Goal: Task Accomplishment & Management: Complete application form

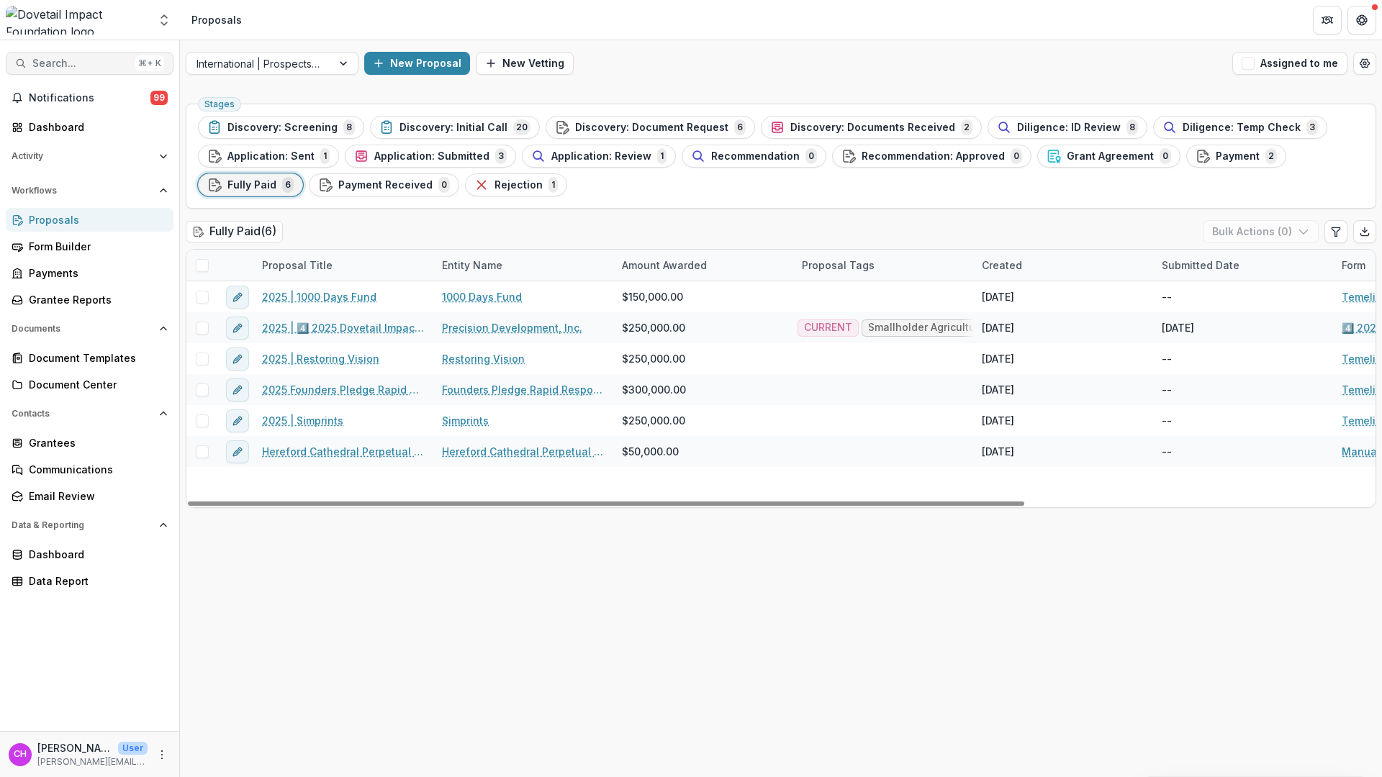
click at [58, 59] on span "Search..." at bounding box center [80, 64] width 97 height 12
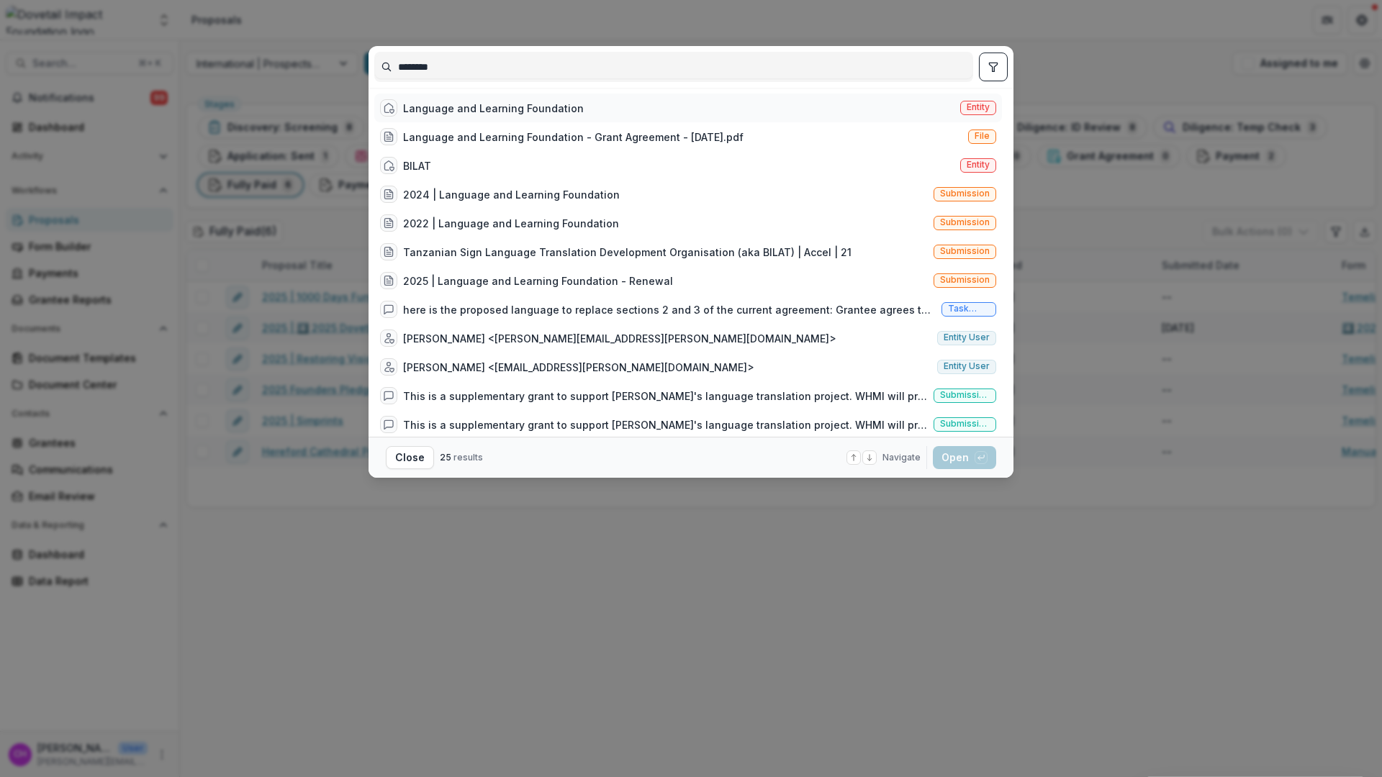
type input "********"
click at [557, 111] on div "Language and Learning Foundation" at bounding box center [493, 108] width 181 height 15
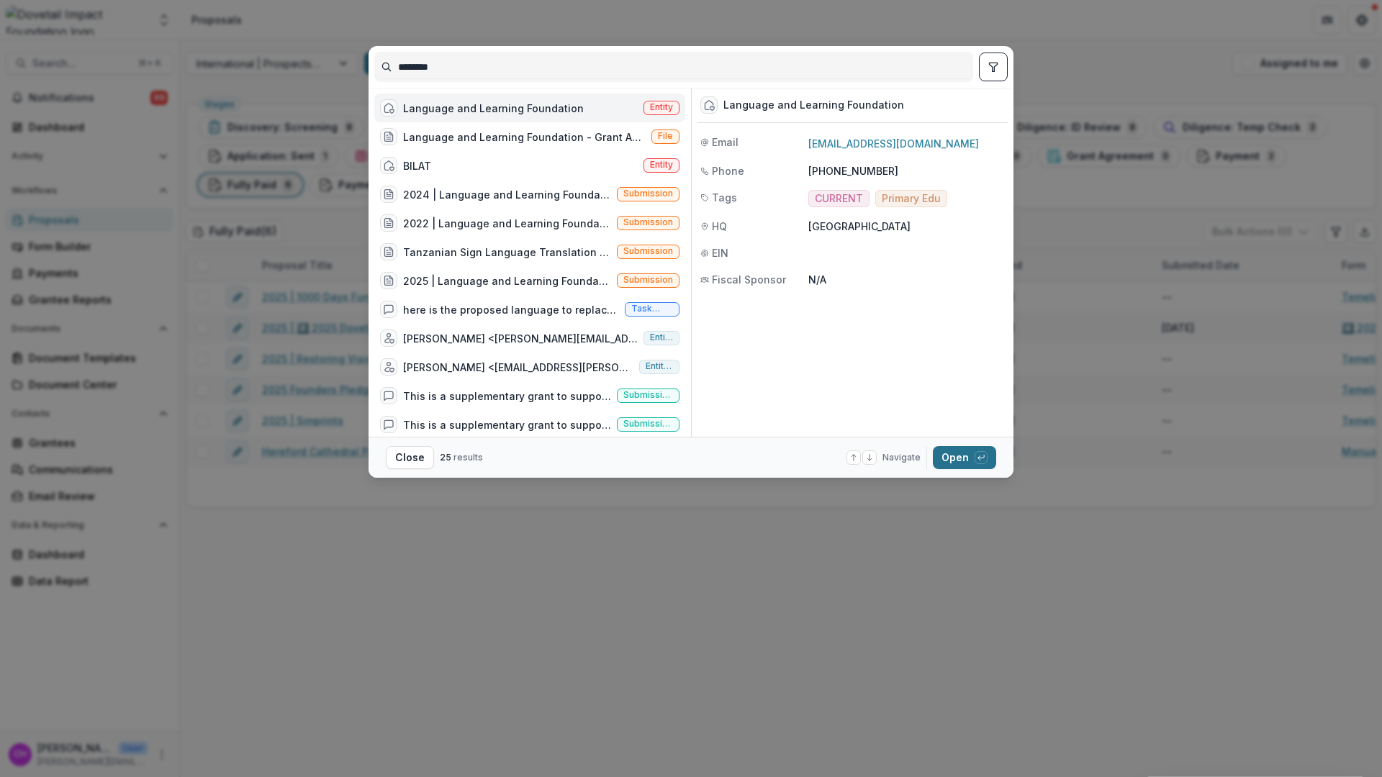
click at [964, 454] on button "Open with enter key" at bounding box center [964, 457] width 63 height 23
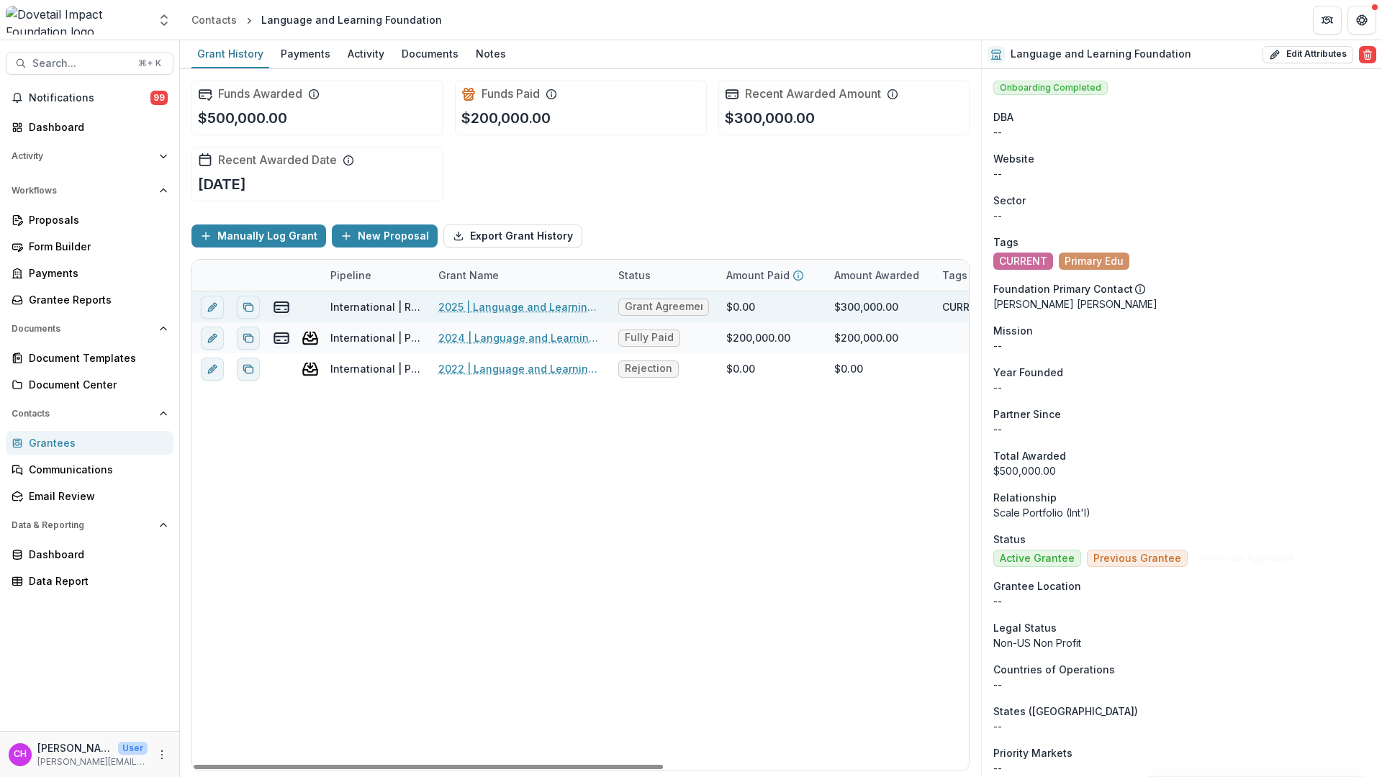
click at [537, 304] on link "2025 | Language and Learning Foundation - Renewal" at bounding box center [519, 306] width 163 height 15
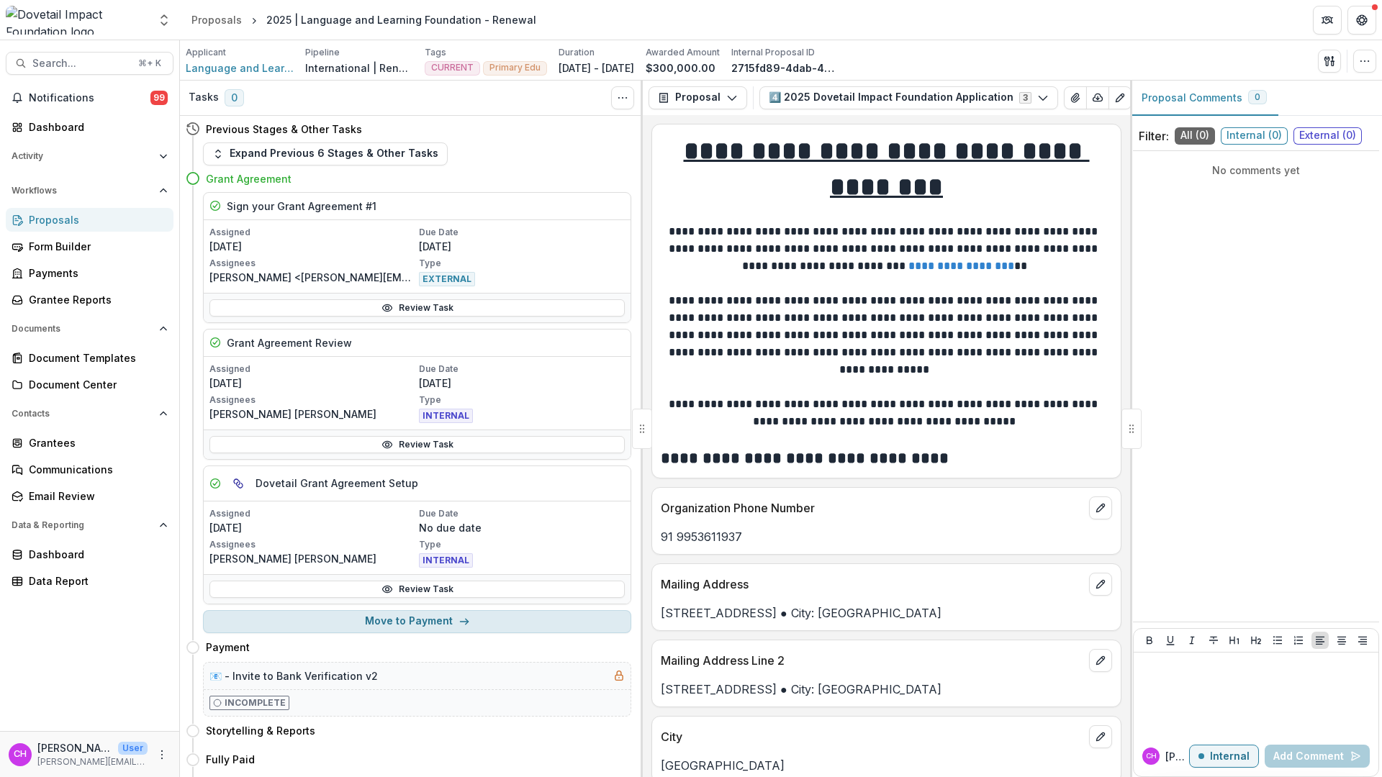
click at [532, 630] on button "Move to Payment" at bounding box center [417, 621] width 428 height 23
select select "*******"
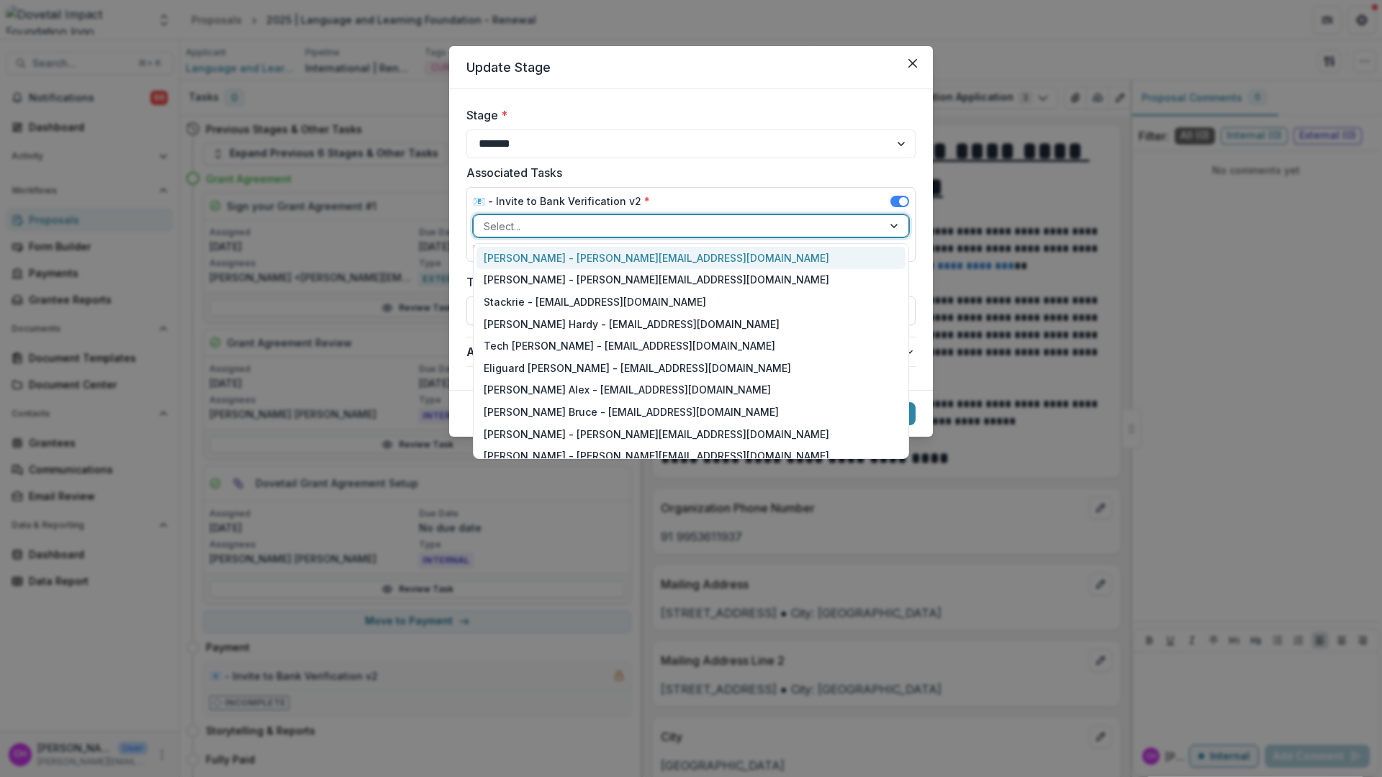
click at [734, 225] on div at bounding box center [678, 226] width 389 height 18
click at [763, 317] on div "[PERSON_NAME] Hardy - [EMAIL_ADDRESS][DOMAIN_NAME]" at bounding box center [691, 324] width 429 height 22
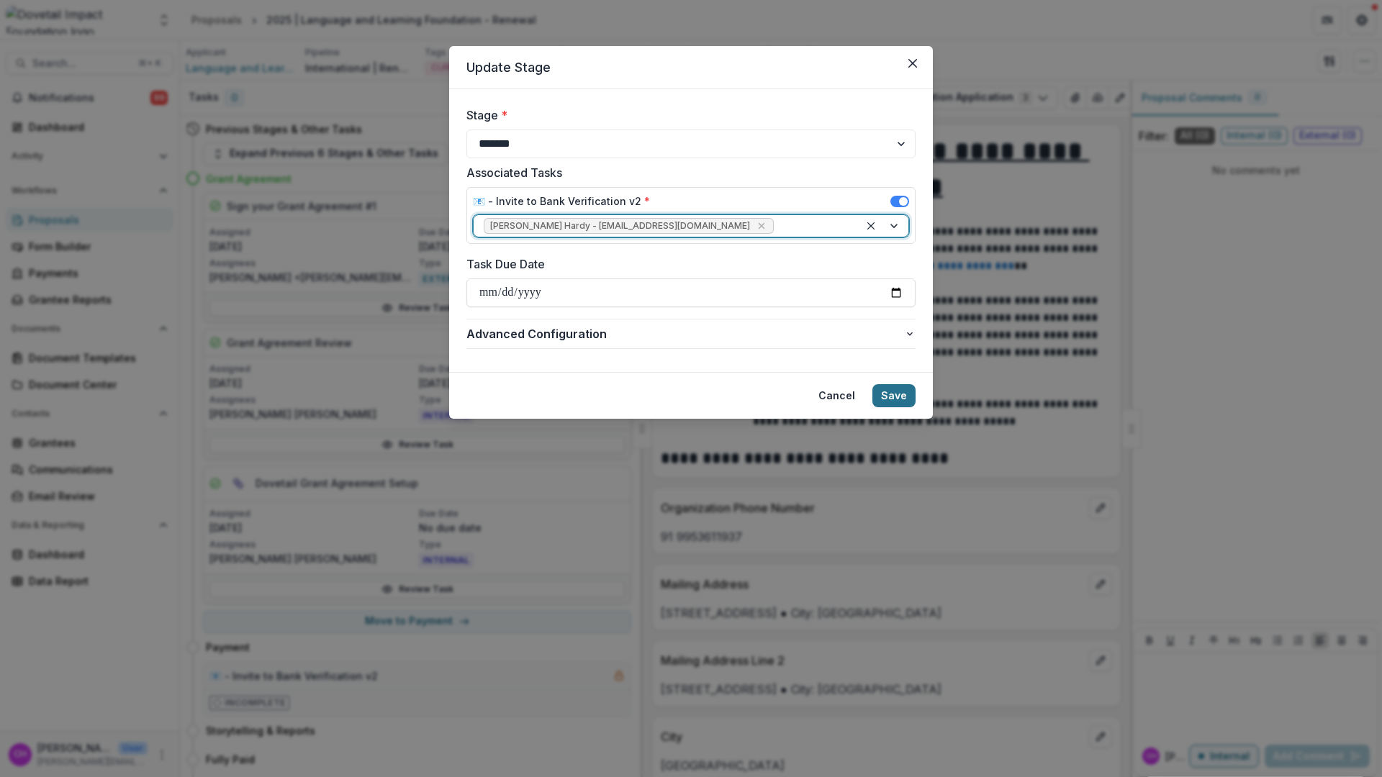
click at [893, 394] on button "Save" at bounding box center [893, 395] width 43 height 23
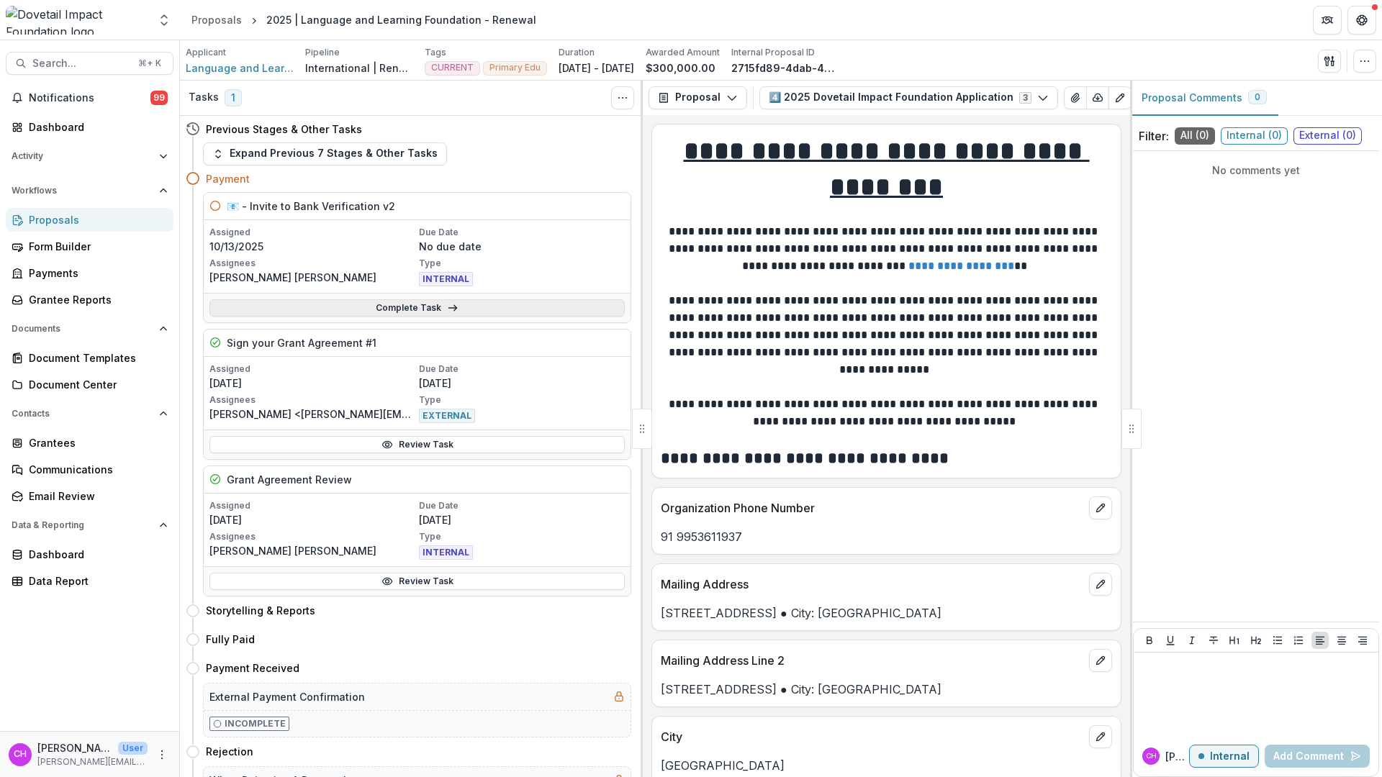
click at [438, 313] on link "Complete Task" at bounding box center [416, 307] width 415 height 17
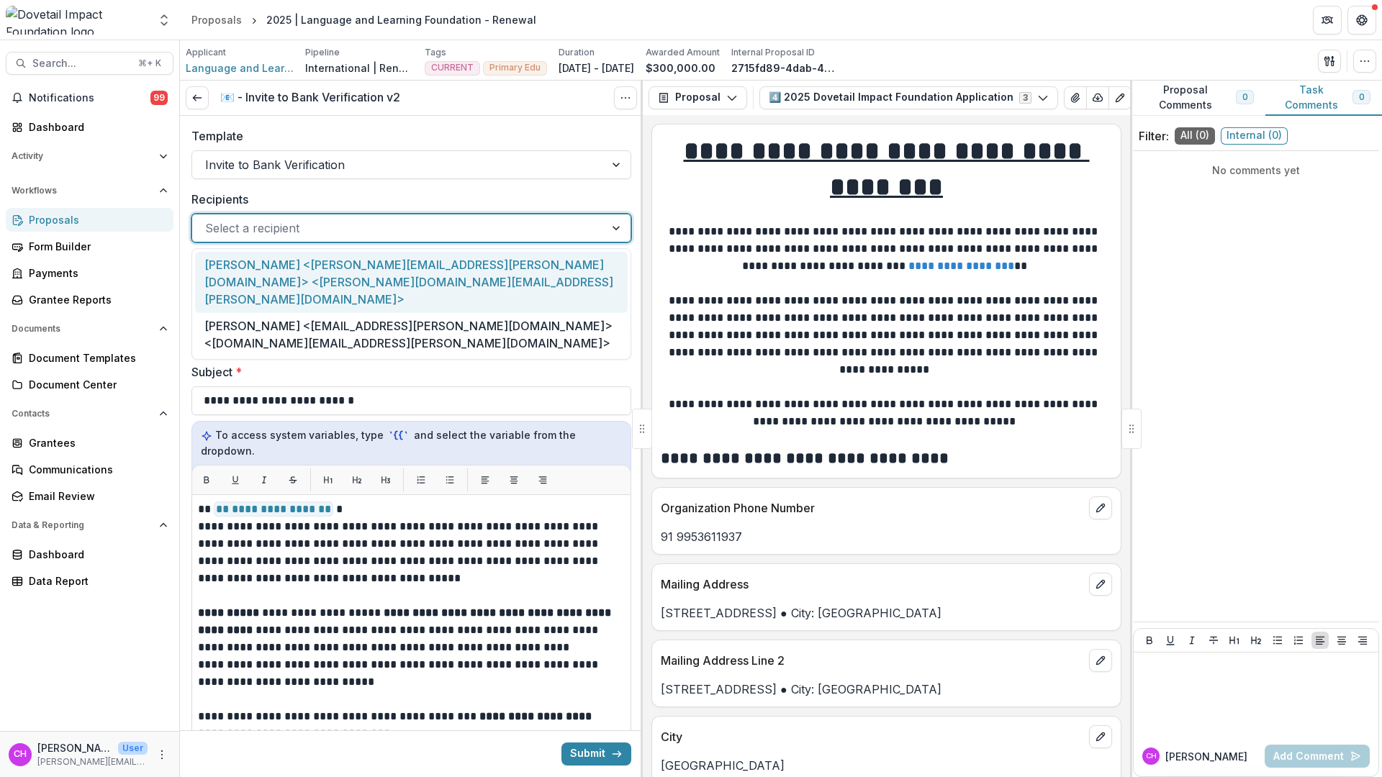
click at [445, 227] on div at bounding box center [398, 228] width 387 height 20
click at [467, 275] on div "[PERSON_NAME] <[PERSON_NAME][EMAIL_ADDRESS][PERSON_NAME][DOMAIN_NAME]> <[PERSON…" at bounding box center [411, 282] width 433 height 61
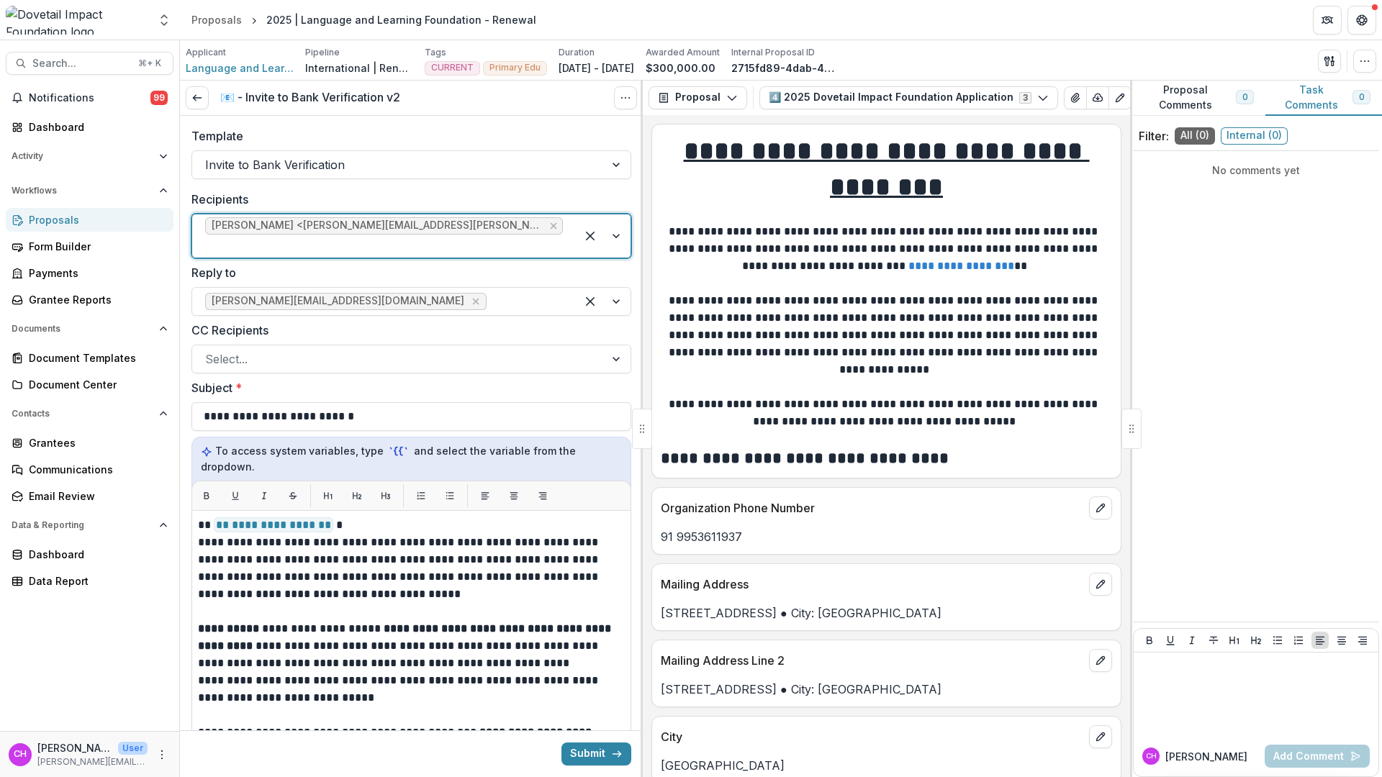
click at [477, 256] on div at bounding box center [384, 246] width 358 height 20
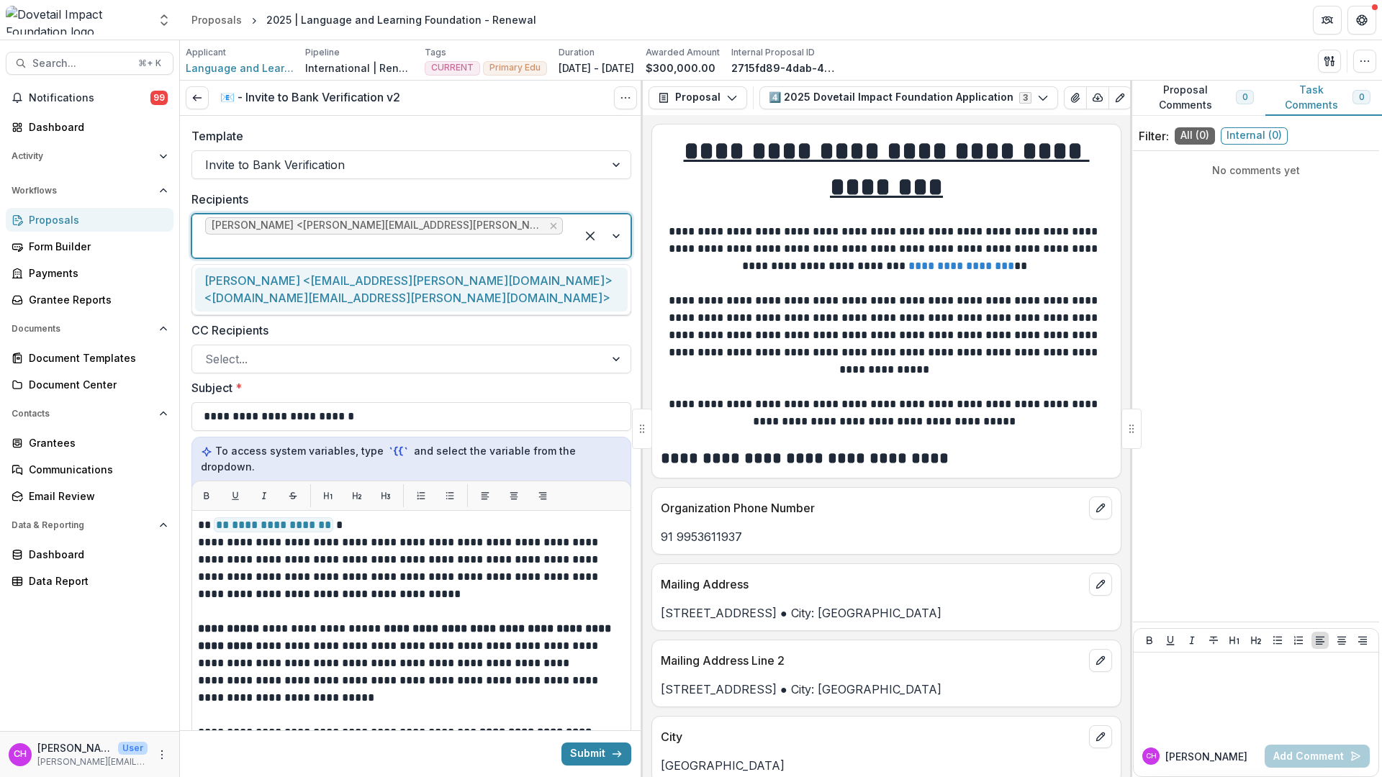
click at [459, 282] on div "[PERSON_NAME] <[EMAIL_ADDRESS][PERSON_NAME][DOMAIN_NAME]> <[DOMAIN_NAME][EMAIL_…" at bounding box center [411, 290] width 433 height 44
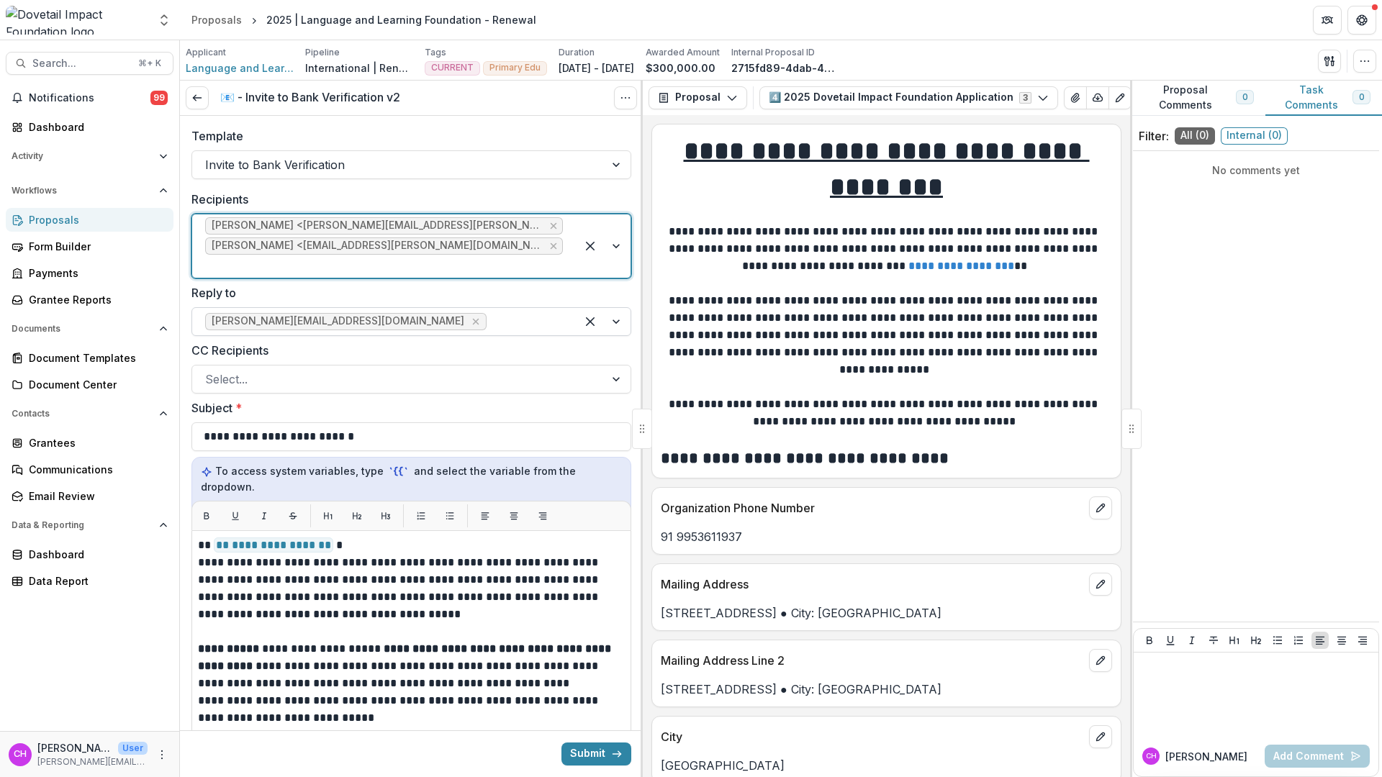
click at [490, 321] on div at bounding box center [526, 322] width 73 height 20
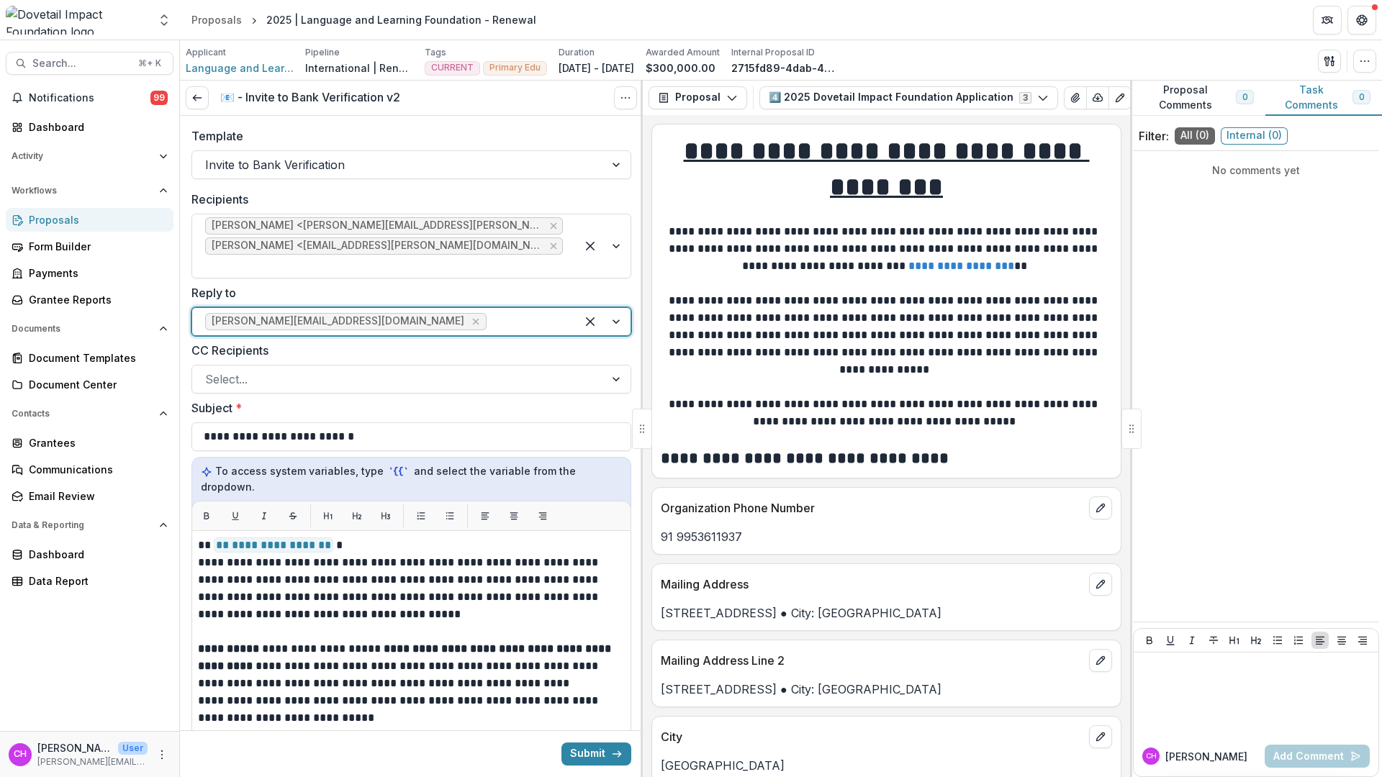
click at [462, 292] on label "Reply to" at bounding box center [406, 292] width 431 height 17
click at [490, 313] on input "Reply to" at bounding box center [492, 321] width 4 height 17
click at [438, 388] on div at bounding box center [398, 379] width 387 height 20
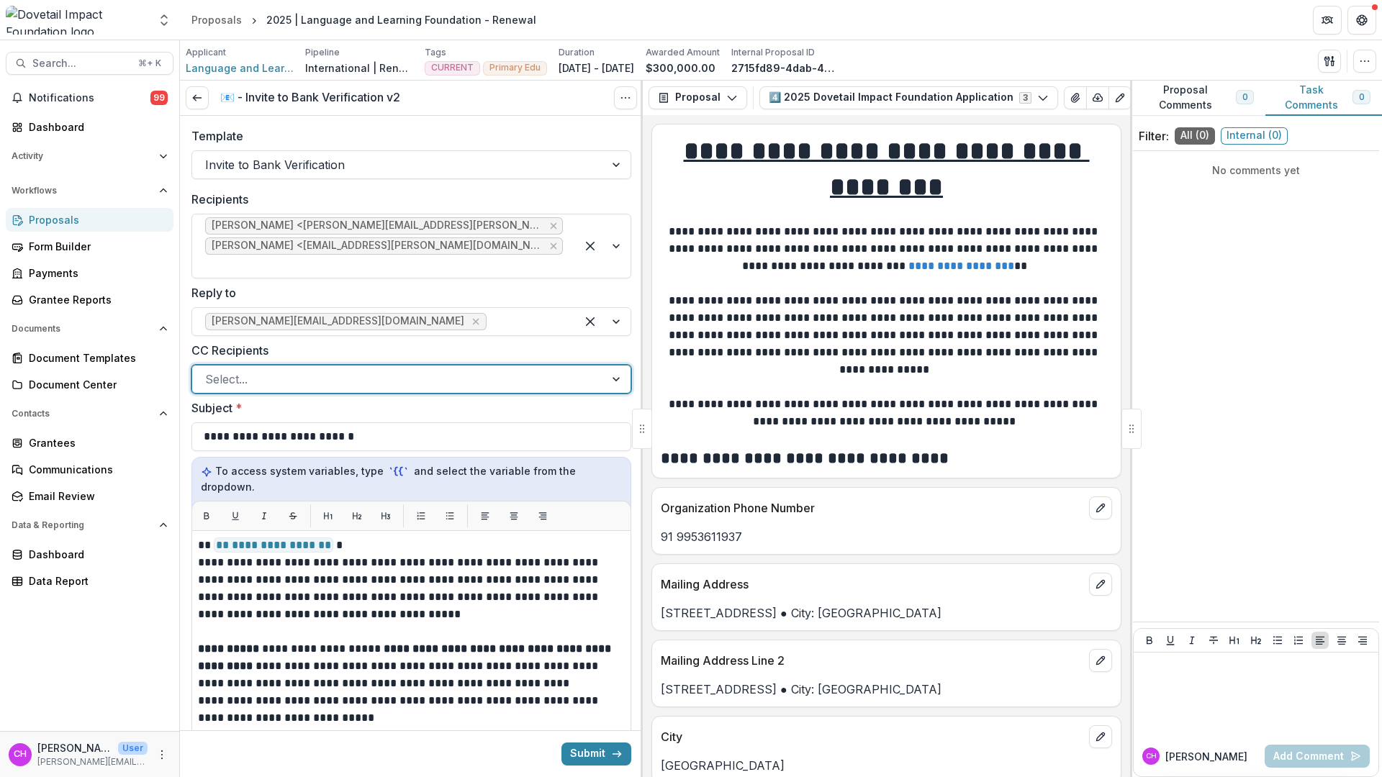
click at [490, 383] on div at bounding box center [526, 379] width 73 height 20
click at [510, 371] on div at bounding box center [526, 379] width 73 height 20
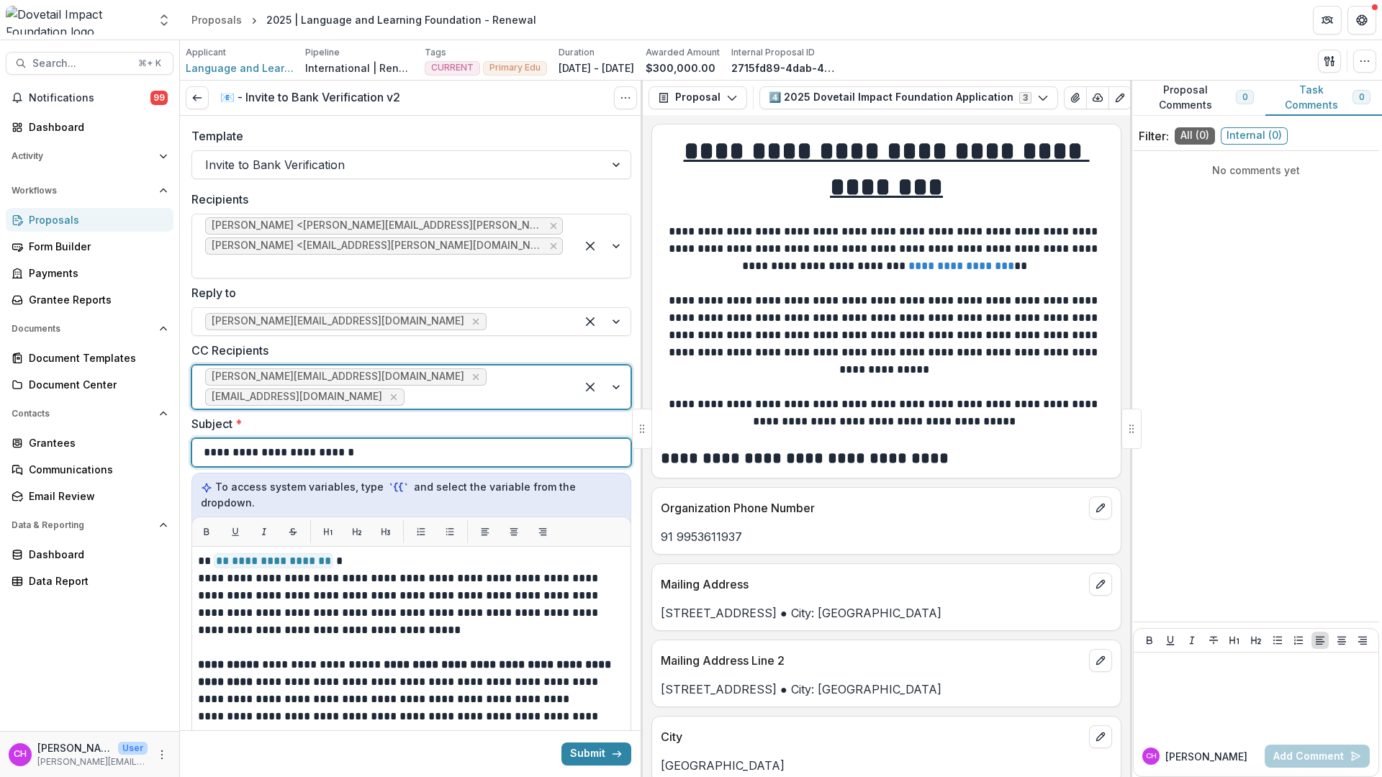
click at [463, 445] on div "**********" at bounding box center [411, 452] width 415 height 27
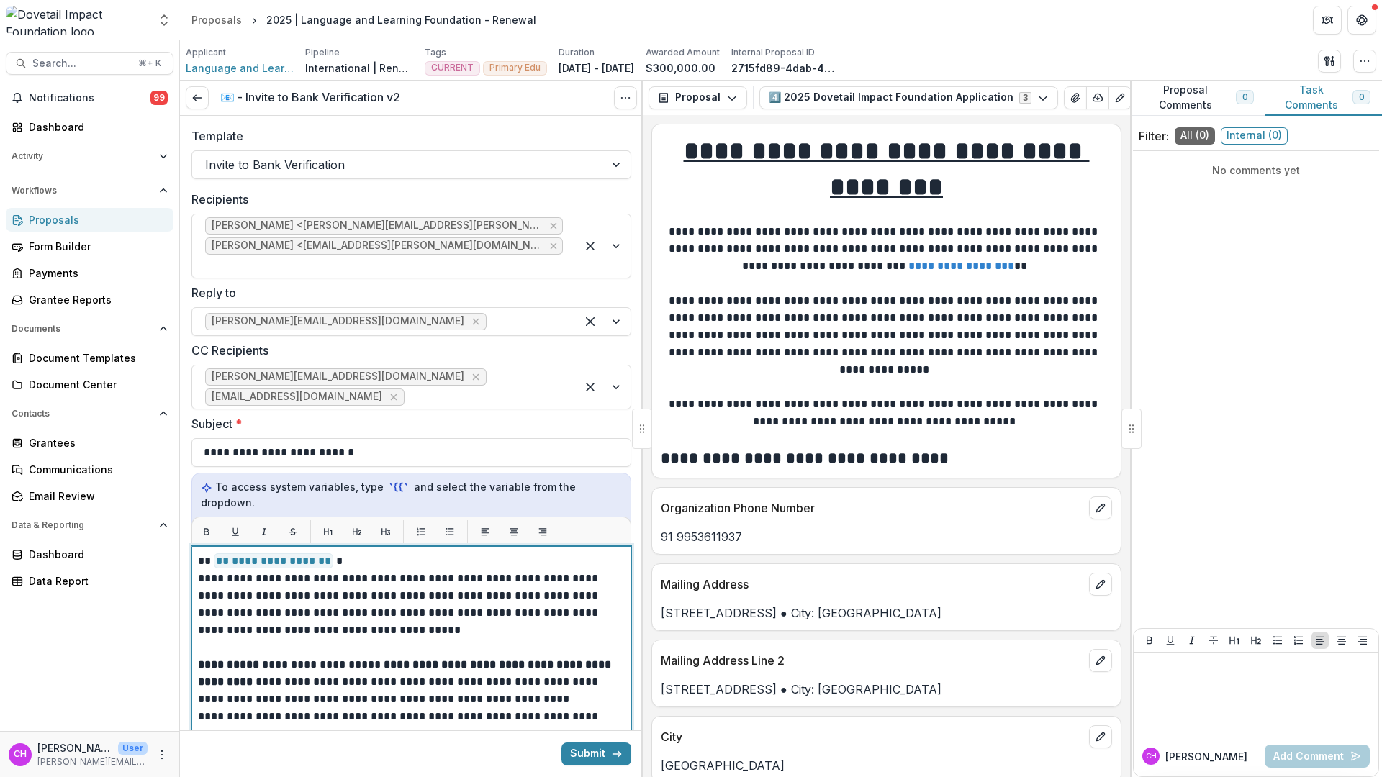
click at [520, 605] on p "**********" at bounding box center [407, 604] width 418 height 69
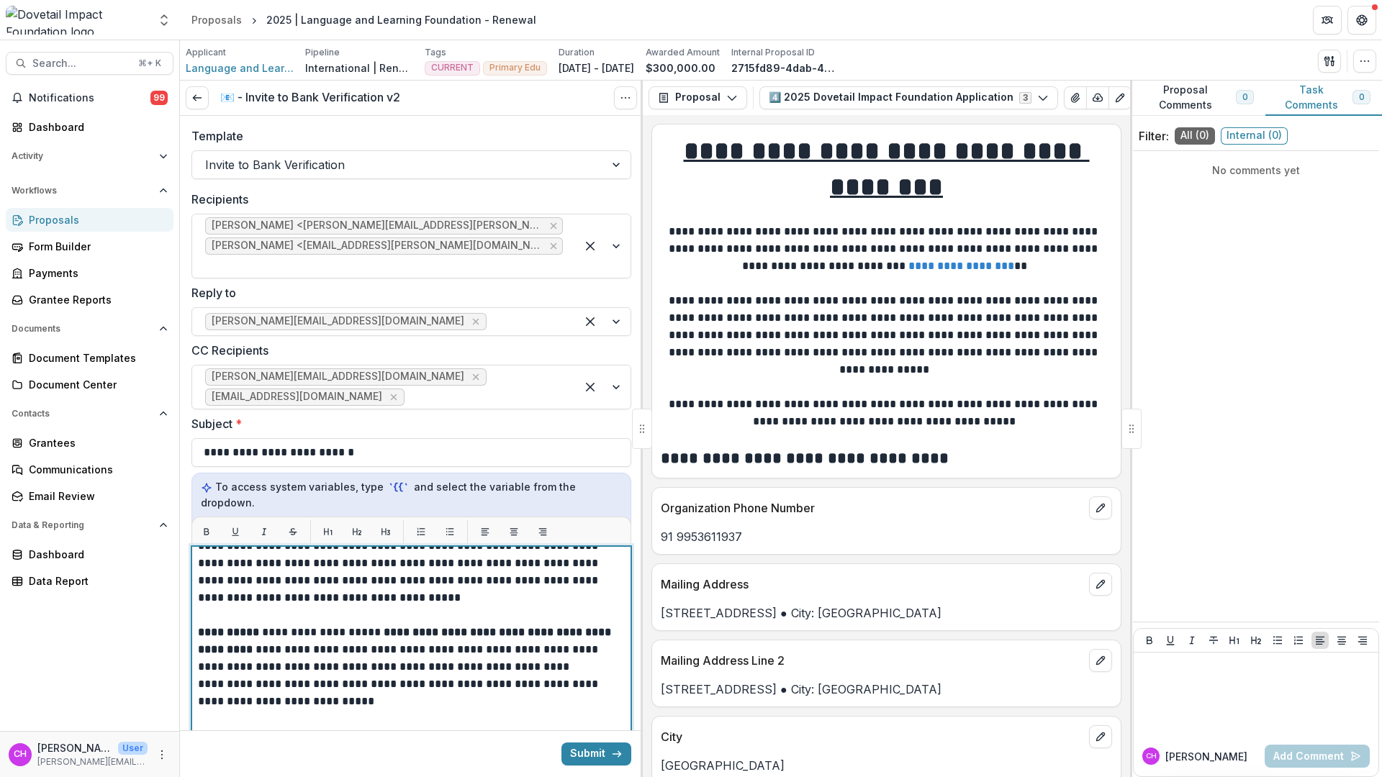
scroll to position [33, 0]
click at [585, 764] on button "Submit" at bounding box center [596, 754] width 70 height 23
